Goal: Find specific page/section

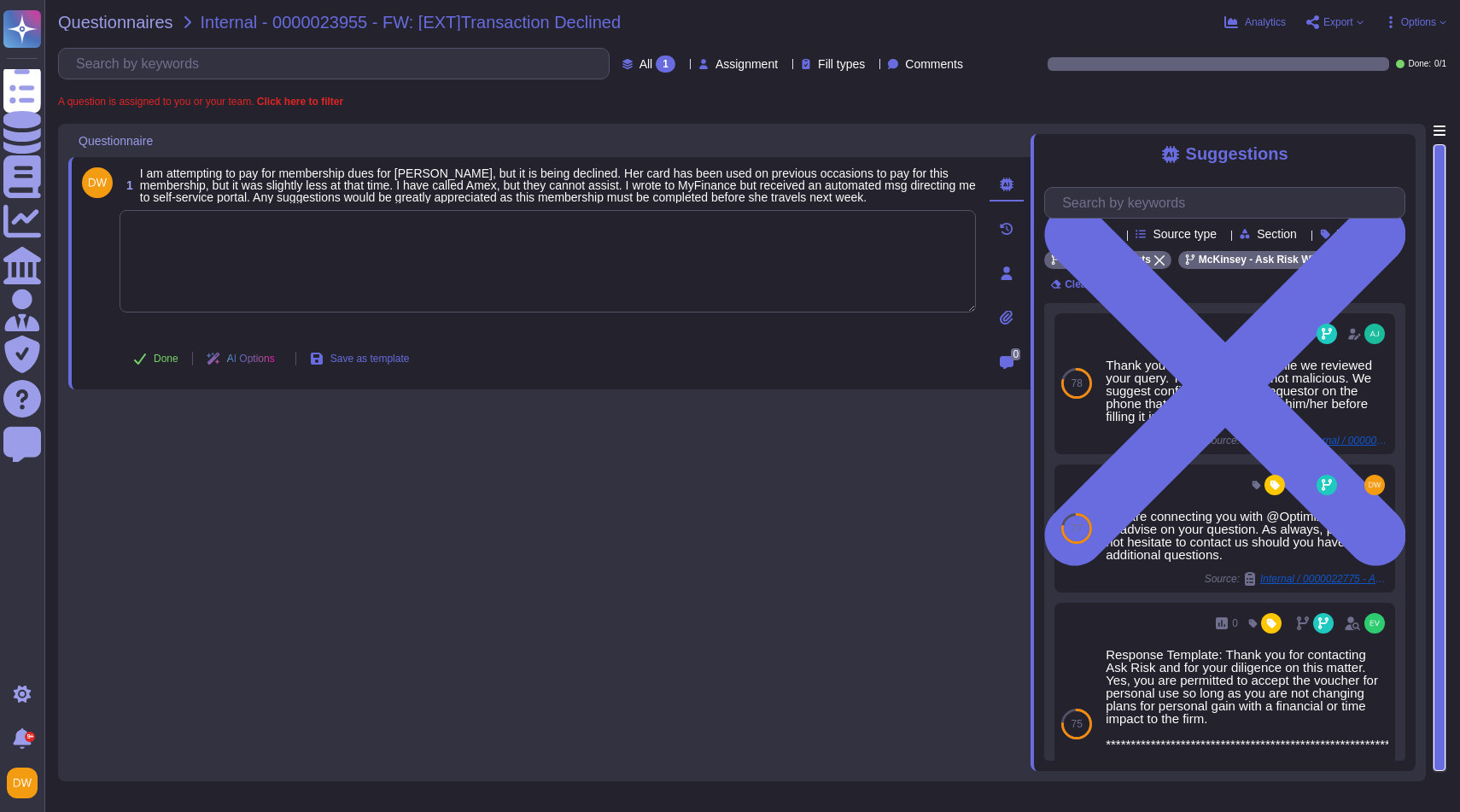
scroll to position [589, 0]
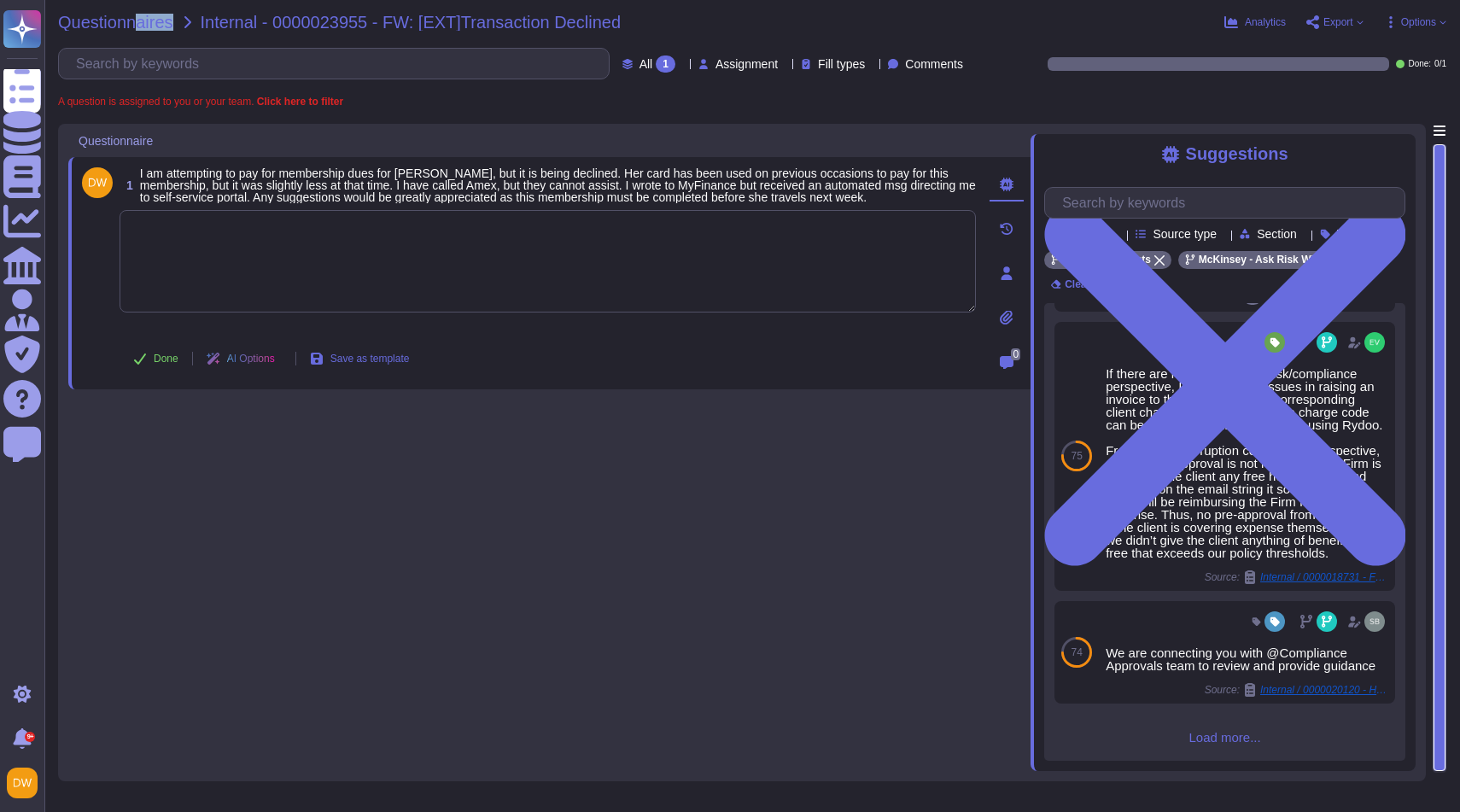
click at [131, 30] on div "Questionnaires Internal - 0000023955 - FW: [EXT]Transaction Declined Analytics …" at bounding box center [752, 406] width 1416 height 812
click at [138, 18] on span "Questionnaires" at bounding box center [115, 22] width 115 height 17
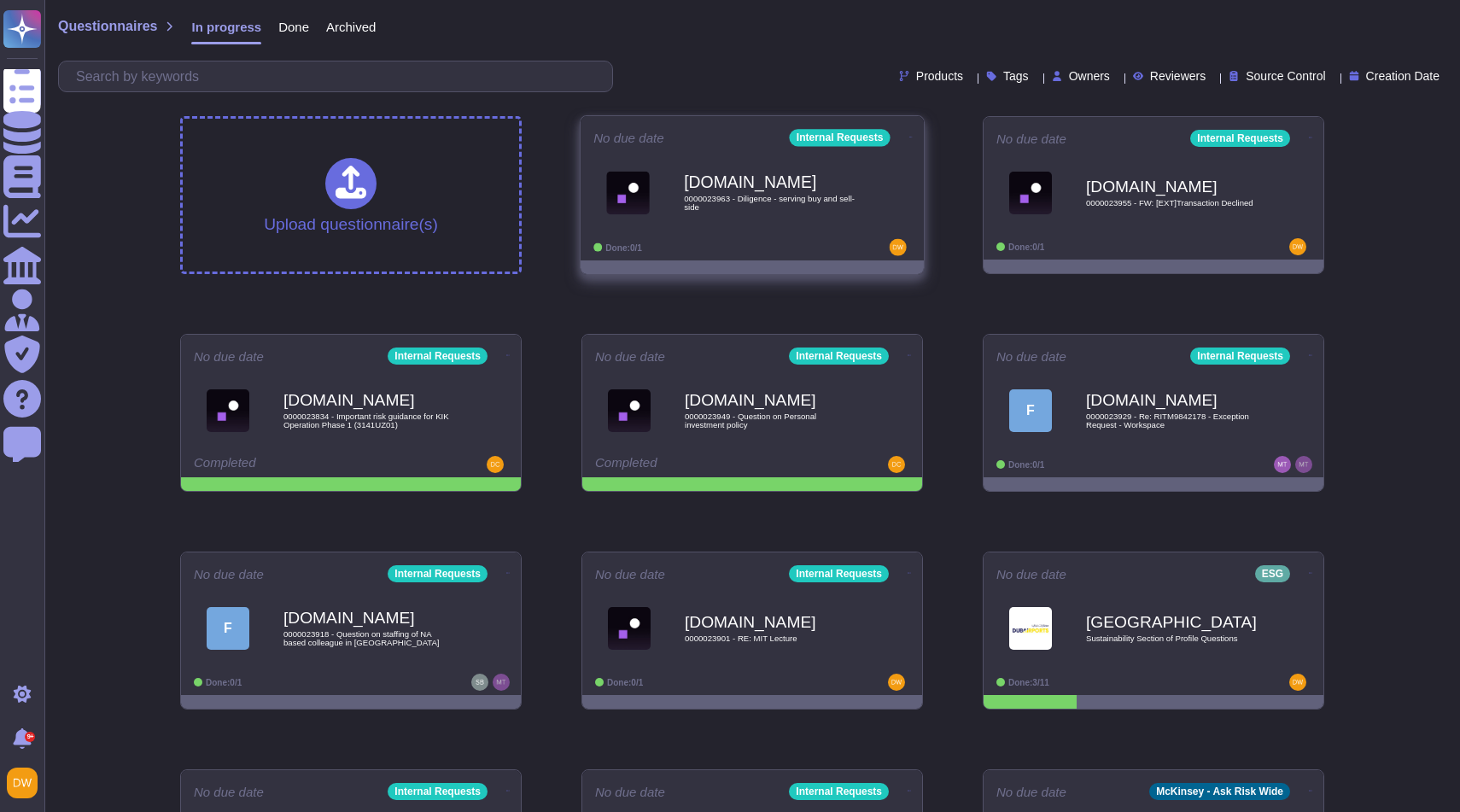
click at [717, 189] on b "[DOMAIN_NAME]" at bounding box center [771, 183] width 173 height 17
